Goal: Contribute content: Add original content to the website for others to see

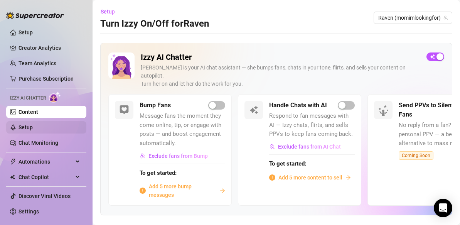
scroll to position [37, 0]
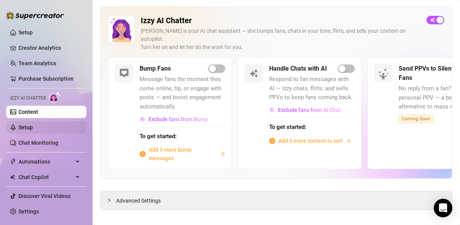
click at [30, 127] on link "Setup" at bounding box center [25, 127] width 14 height 6
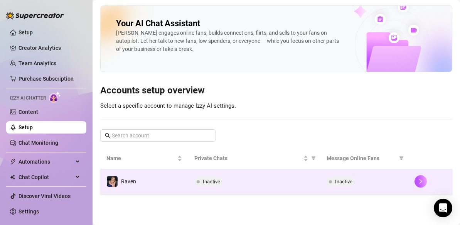
click at [162, 182] on td "Raven" at bounding box center [144, 181] width 88 height 25
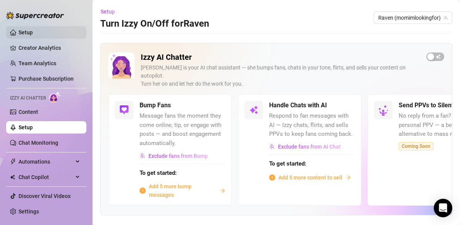
click at [22, 34] on link "Setup" at bounding box center [25, 32] width 14 height 6
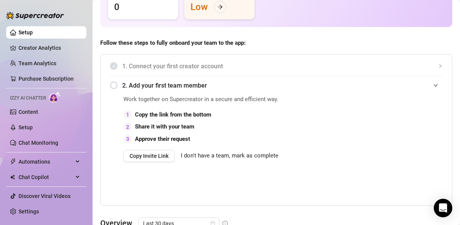
scroll to position [128, 0]
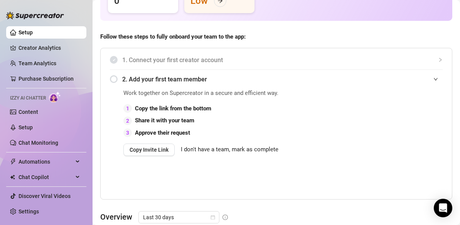
click at [206, 154] on span "I don't have a team, mark as complete" at bounding box center [229, 149] width 97 height 9
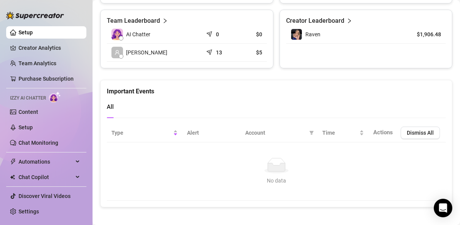
scroll to position [371, 0]
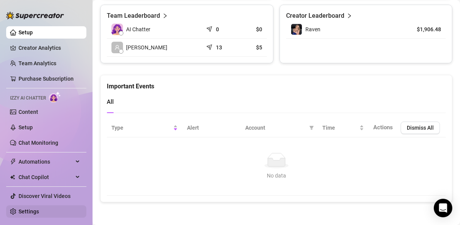
click at [31, 213] on link "Settings" at bounding box center [28, 211] width 20 height 6
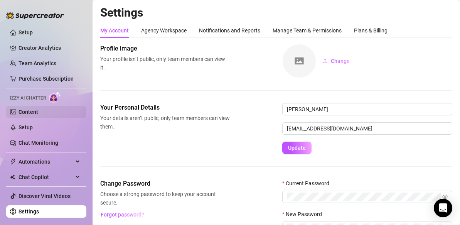
click at [31, 109] on link "Content" at bounding box center [28, 112] width 20 height 6
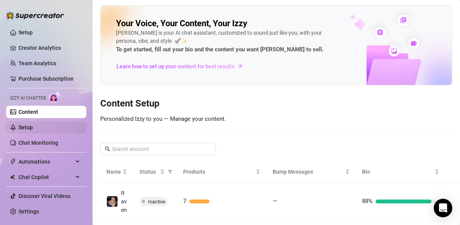
click at [32, 127] on link "Setup" at bounding box center [25, 127] width 14 height 6
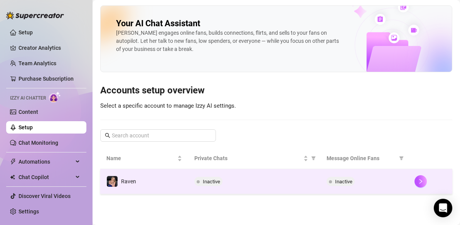
click at [145, 176] on td "Raven" at bounding box center [144, 181] width 88 height 25
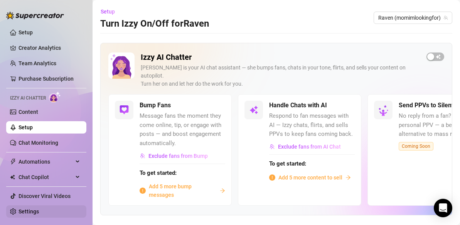
click at [28, 211] on link "Settings" at bounding box center [28, 211] width 20 height 6
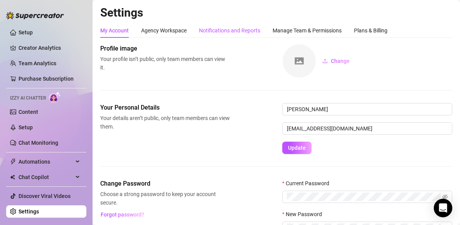
click at [236, 30] on div "Notifications and Reports" at bounding box center [229, 30] width 61 height 8
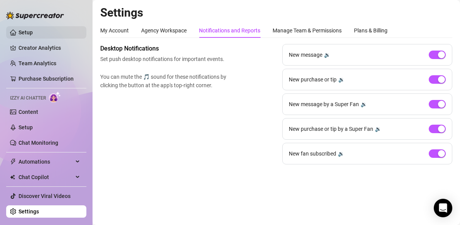
click at [22, 31] on link "Setup" at bounding box center [25, 32] width 14 height 6
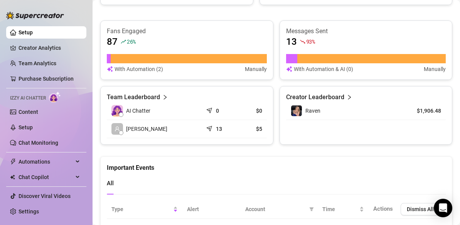
scroll to position [294, 0]
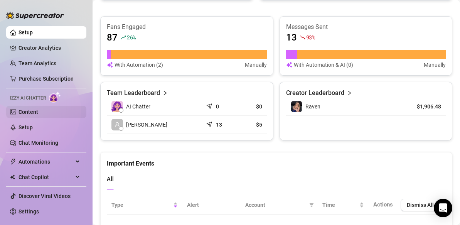
click at [38, 111] on link "Content" at bounding box center [28, 112] width 20 height 6
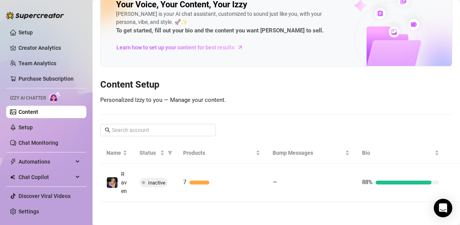
scroll to position [27, 0]
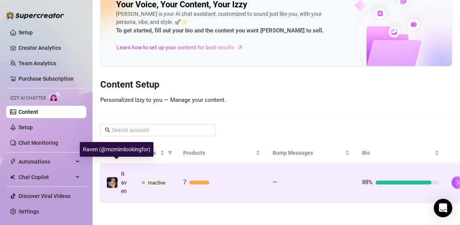
click at [111, 178] on img at bounding box center [112, 182] width 11 height 11
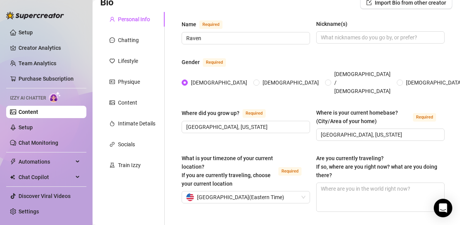
scroll to position [59, 0]
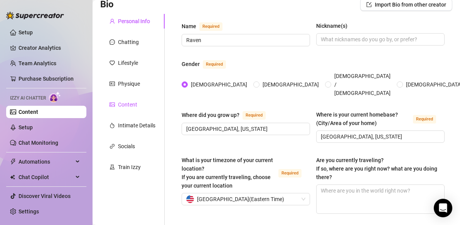
click at [129, 104] on div "Content" at bounding box center [127, 104] width 19 height 8
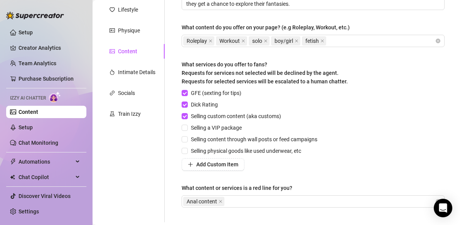
scroll to position [111, 0]
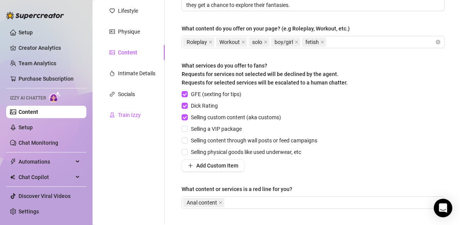
click at [136, 115] on div "Train Izzy" at bounding box center [129, 115] width 23 height 8
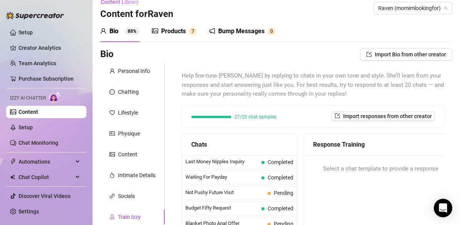
scroll to position [0, 0]
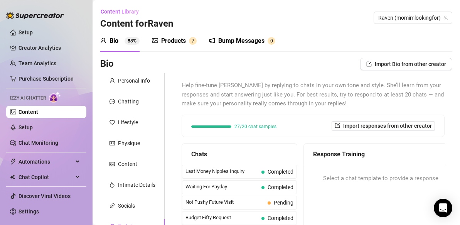
click at [169, 39] on div "Products" at bounding box center [173, 40] width 25 height 9
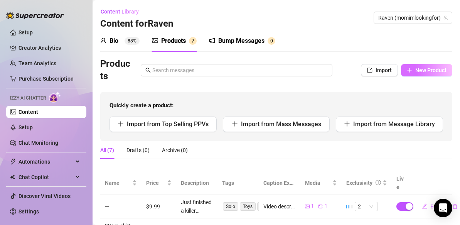
click at [418, 69] on span "New Product" at bounding box center [430, 70] width 31 height 6
type textarea "Type your message here..."
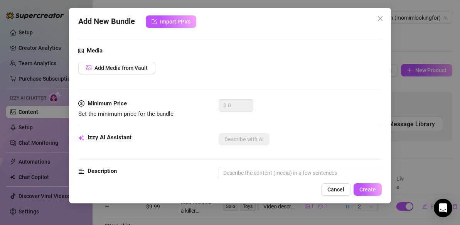
scroll to position [74, 0]
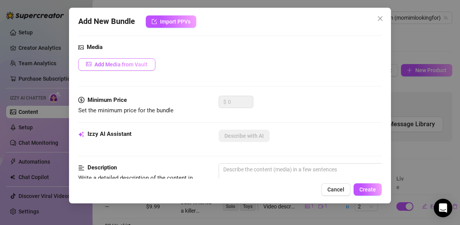
click at [132, 63] on span "Add Media from Vault" at bounding box center [120, 64] width 53 height 6
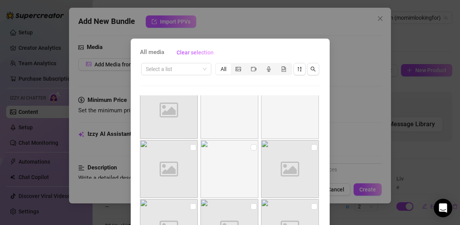
scroll to position [486, 0]
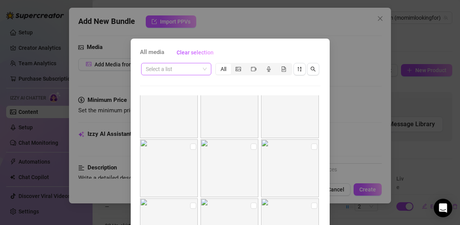
click at [204, 68] on span at bounding box center [176, 69] width 61 height 12
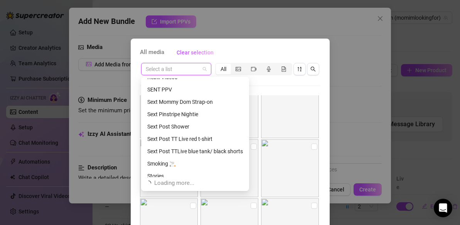
scroll to position [148, 0]
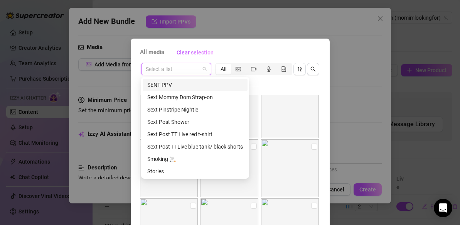
click at [171, 85] on div "SENT PPV" at bounding box center [195, 84] width 96 height 8
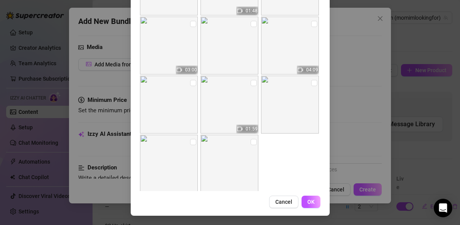
scroll to position [1999, 0]
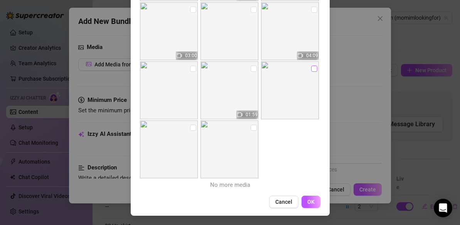
click at [315, 69] on input "checkbox" at bounding box center [314, 68] width 6 height 6
checkbox input "true"
click at [253, 69] on input "checkbox" at bounding box center [253, 68] width 6 height 6
checkbox input "true"
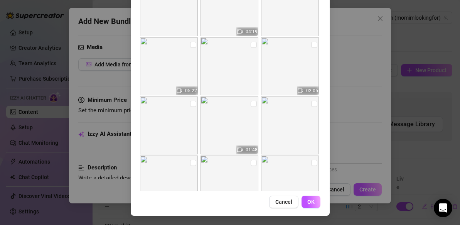
scroll to position [1844, 0]
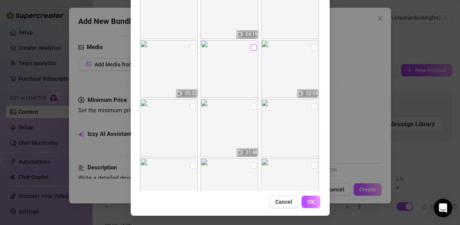
click at [253, 49] on input "checkbox" at bounding box center [253, 47] width 6 height 6
checkbox input "true"
click at [193, 49] on input "checkbox" at bounding box center [193, 47] width 6 height 6
checkbox input "true"
click at [278, 201] on span "Cancel" at bounding box center [283, 201] width 17 height 6
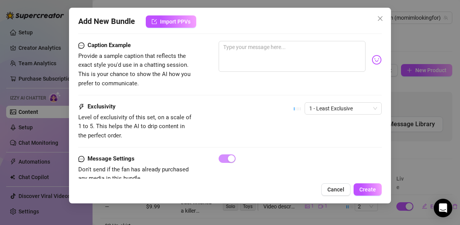
scroll to position [389, 0]
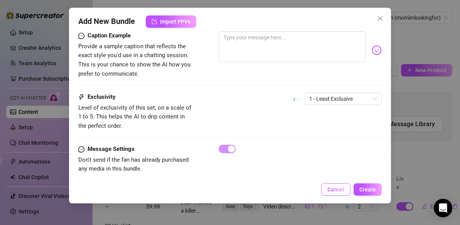
click at [329, 190] on span "Cancel" at bounding box center [335, 189] width 17 height 6
